Goal: Task Accomplishment & Management: Manage account settings

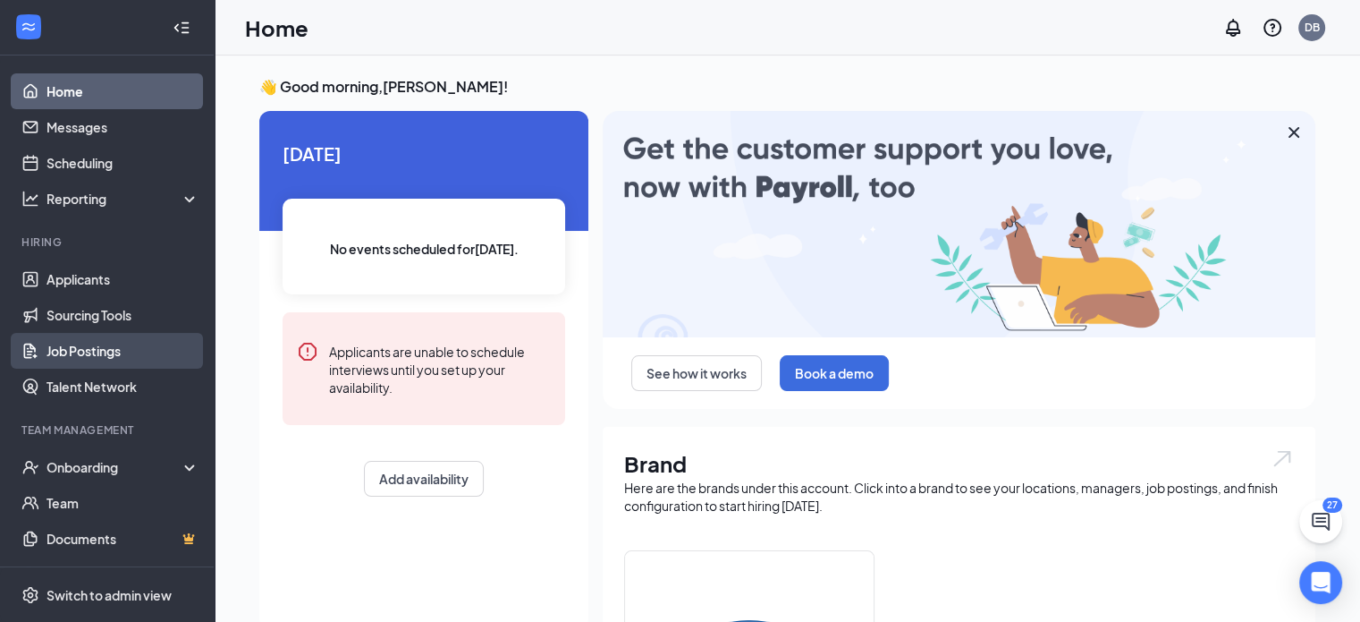
click at [90, 343] on link "Job Postings" at bounding box center [123, 351] width 153 height 36
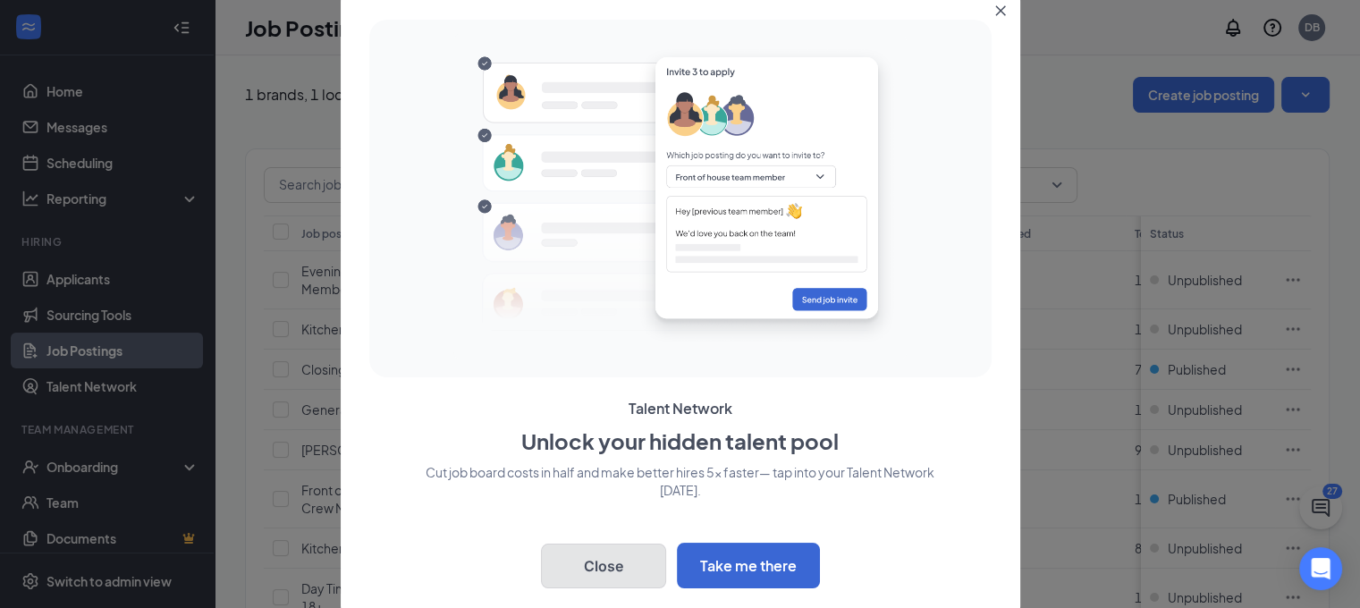
click at [646, 564] on button "Close" at bounding box center [603, 566] width 125 height 45
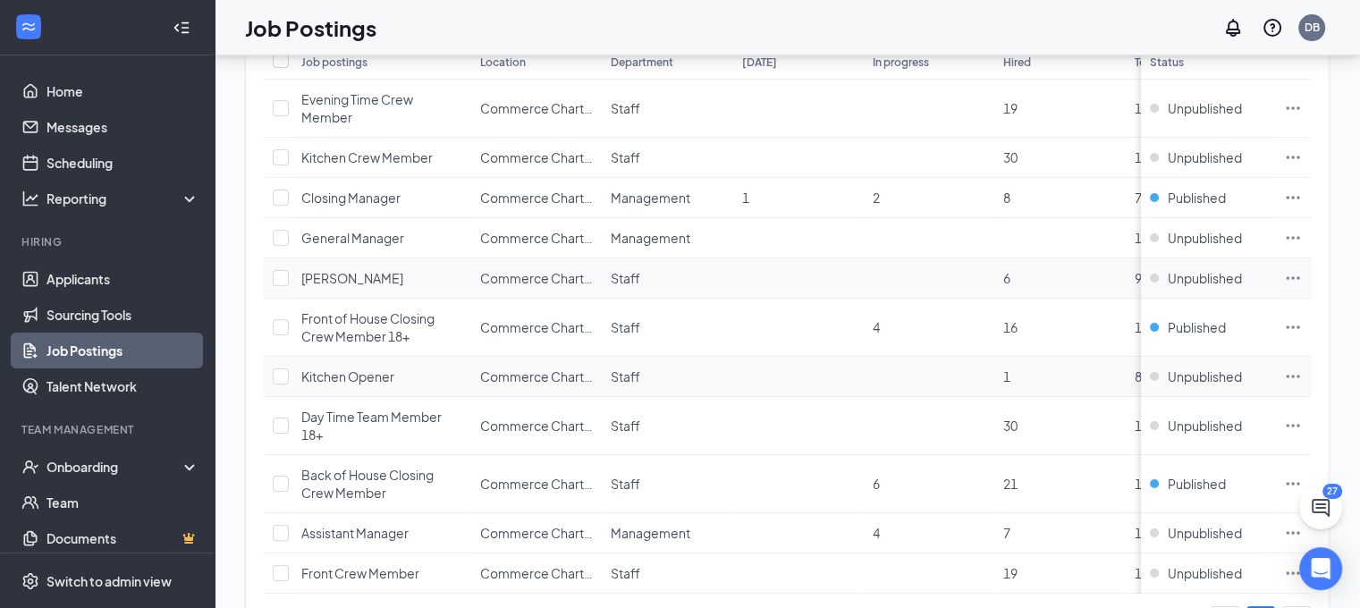
scroll to position [179, 0]
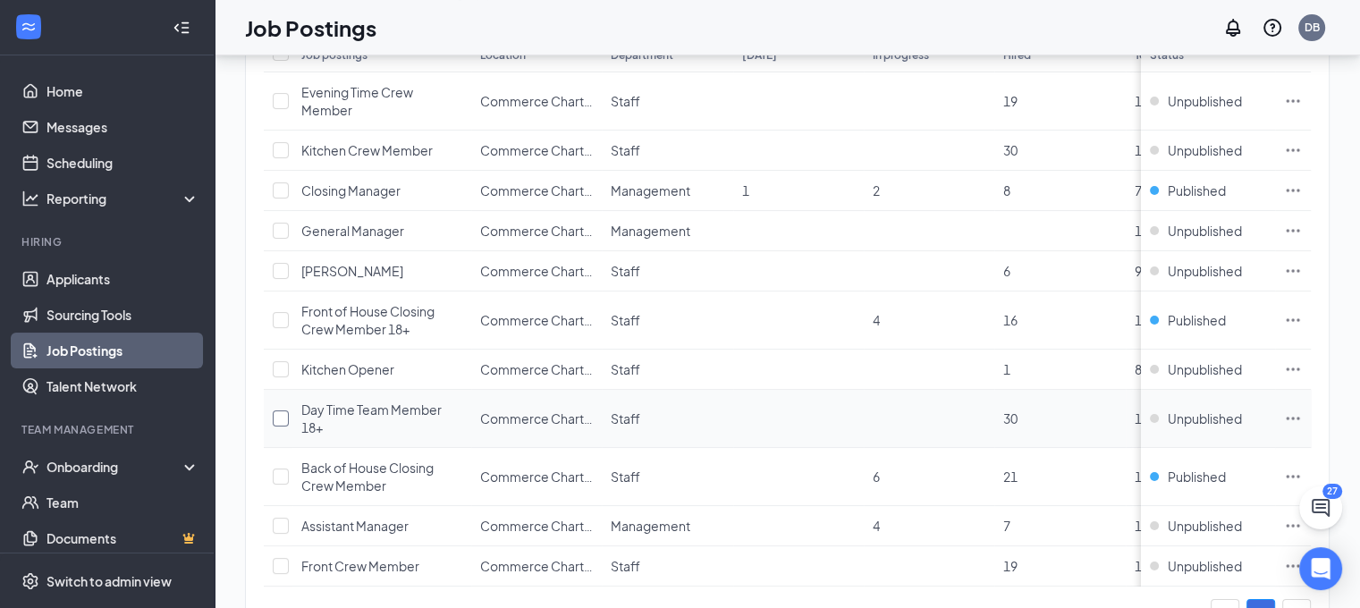
click at [278, 421] on input "checkbox" at bounding box center [281, 419] width 16 height 16
checkbox input "true"
click at [1169, 417] on div "Unpublished" at bounding box center [1196, 419] width 92 height 18
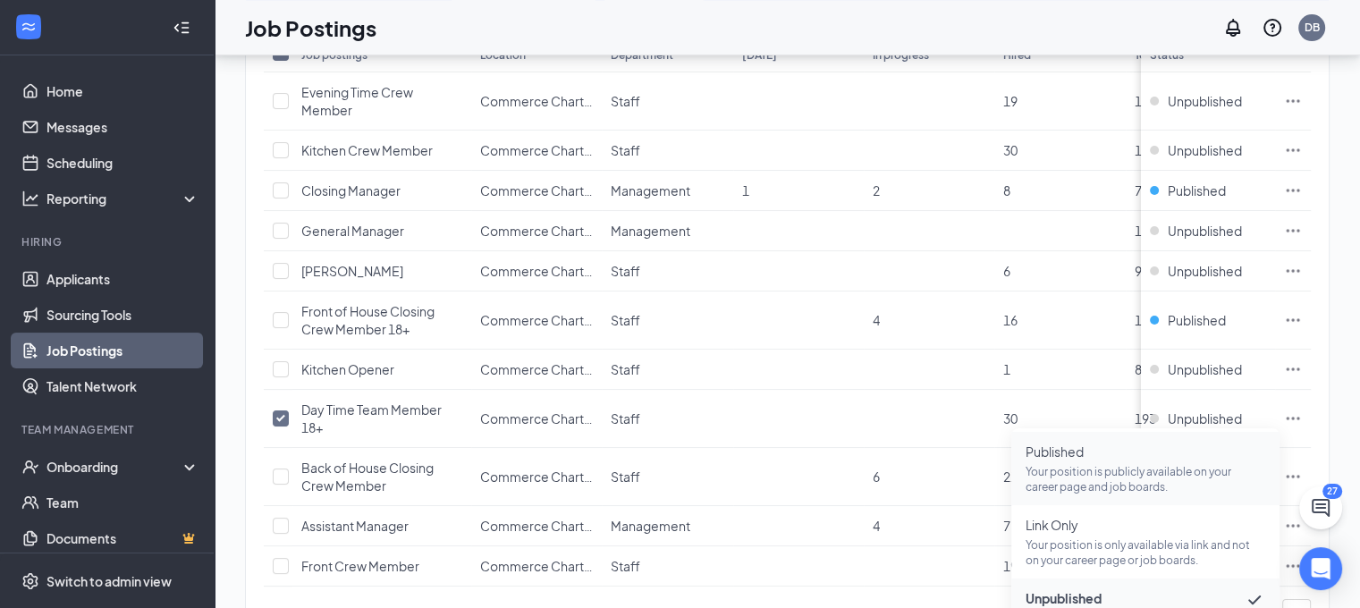
click at [1136, 451] on span "Published" at bounding box center [1146, 452] width 240 height 18
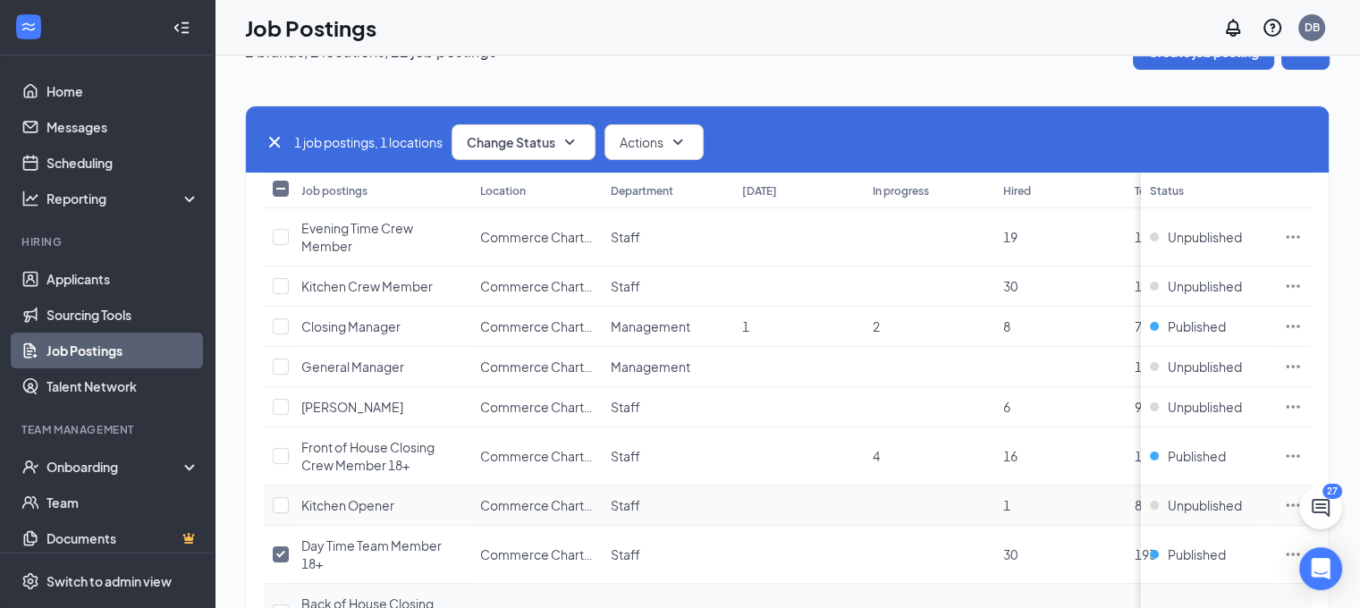
scroll to position [0, 0]
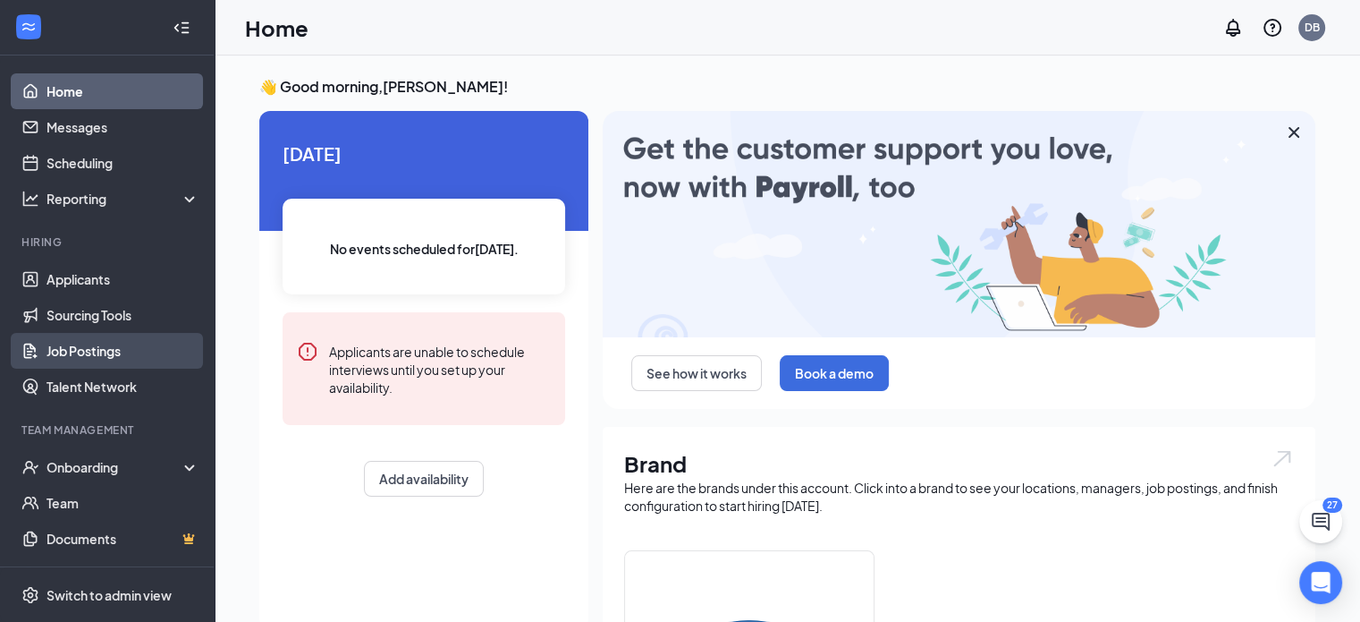
click at [98, 344] on link "Job Postings" at bounding box center [123, 351] width 153 height 36
